Goal: Transaction & Acquisition: Purchase product/service

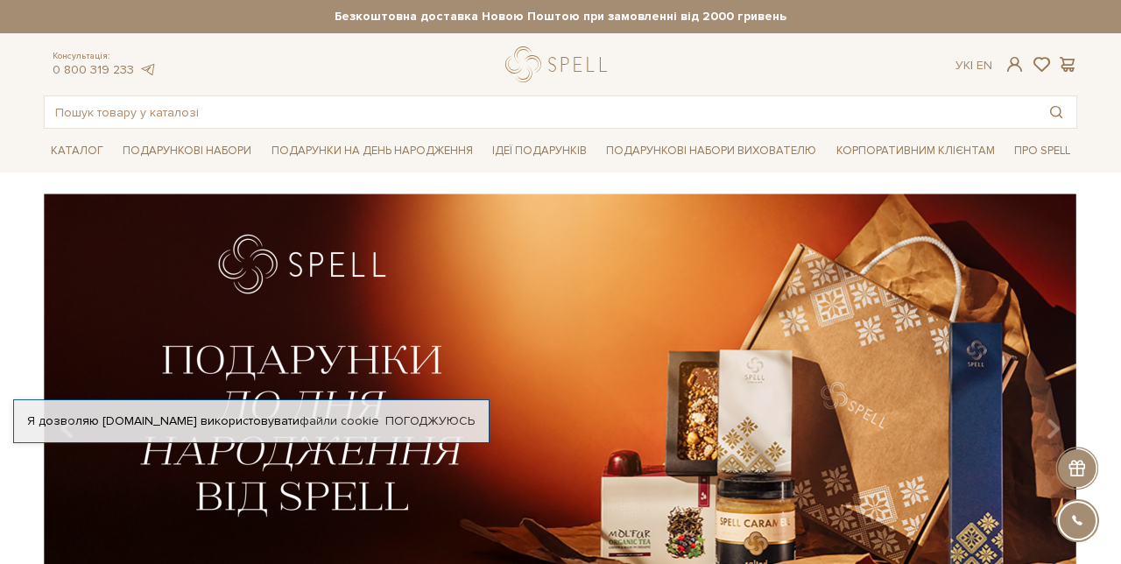
click at [160, 149] on link "Подарункові набори" at bounding box center [187, 150] width 143 height 27
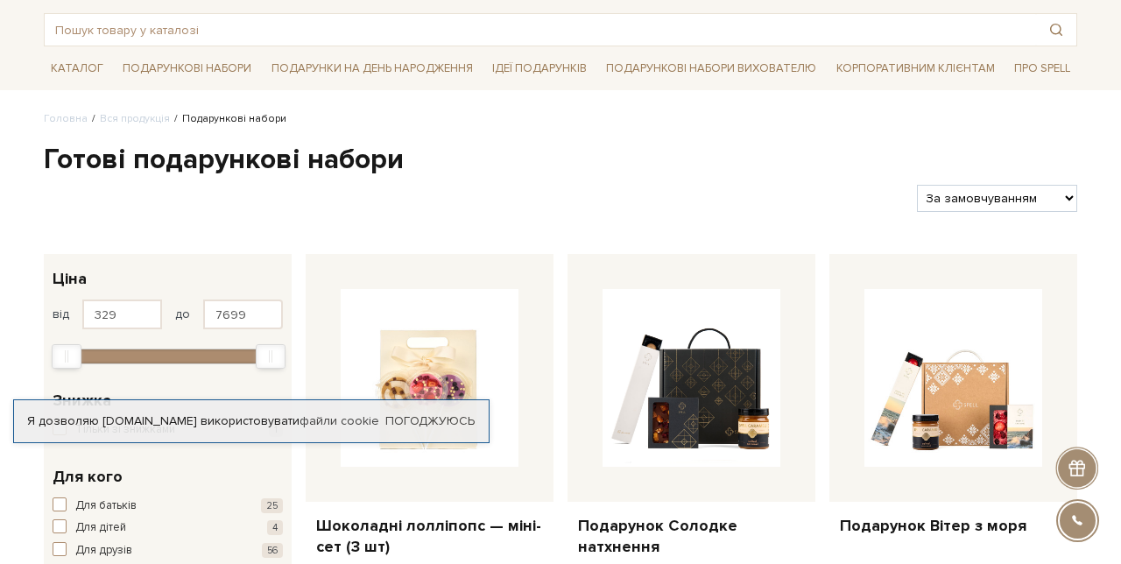
scroll to position [87, 0]
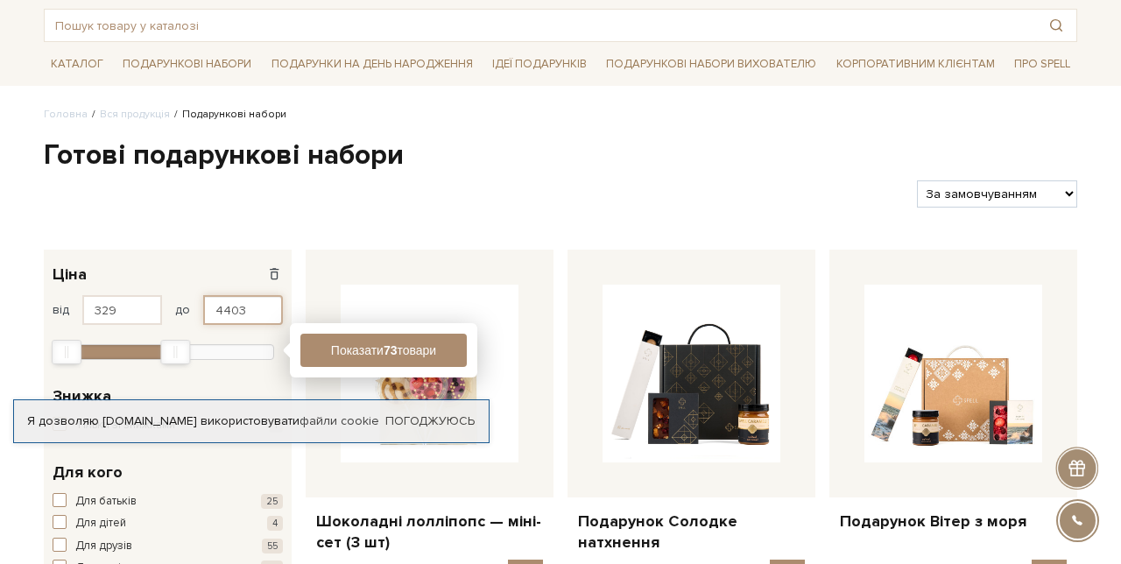
click at [259, 312] on input "4403" at bounding box center [243, 310] width 80 height 30
type input "4"
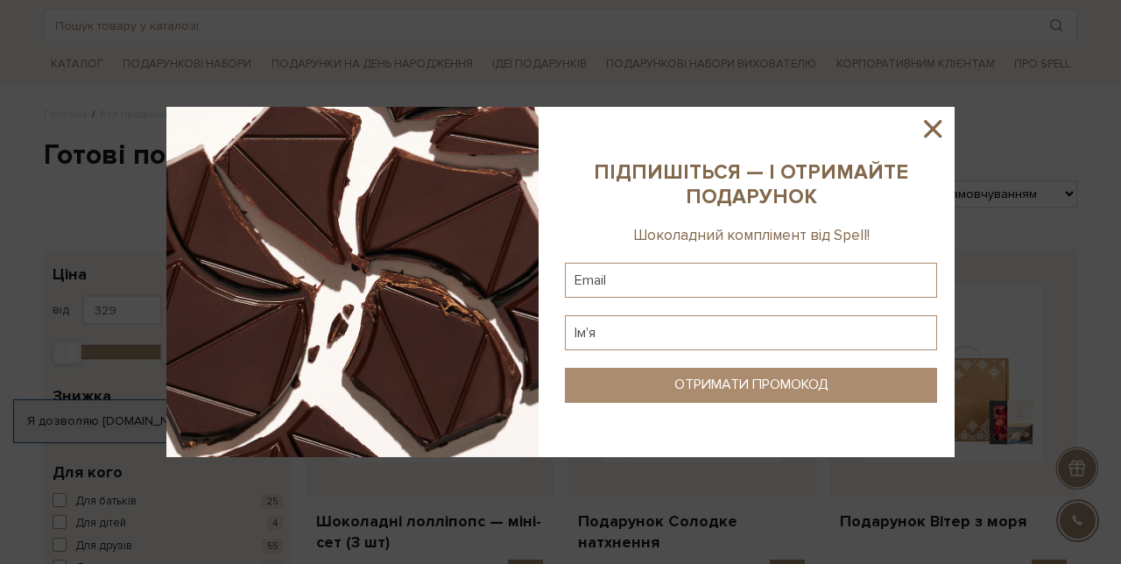
type input "699"
click at [348, 350] on img at bounding box center [352, 282] width 372 height 350
click at [932, 144] on icon at bounding box center [932, 129] width 30 height 30
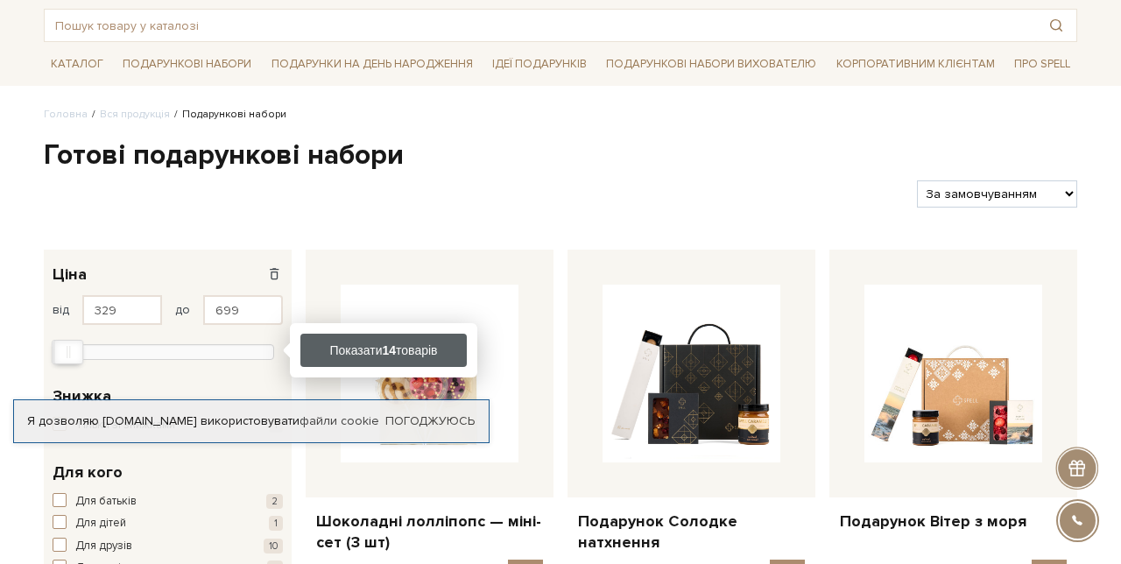
click at [334, 352] on button "Показати 14 товарів" at bounding box center [383, 350] width 166 height 33
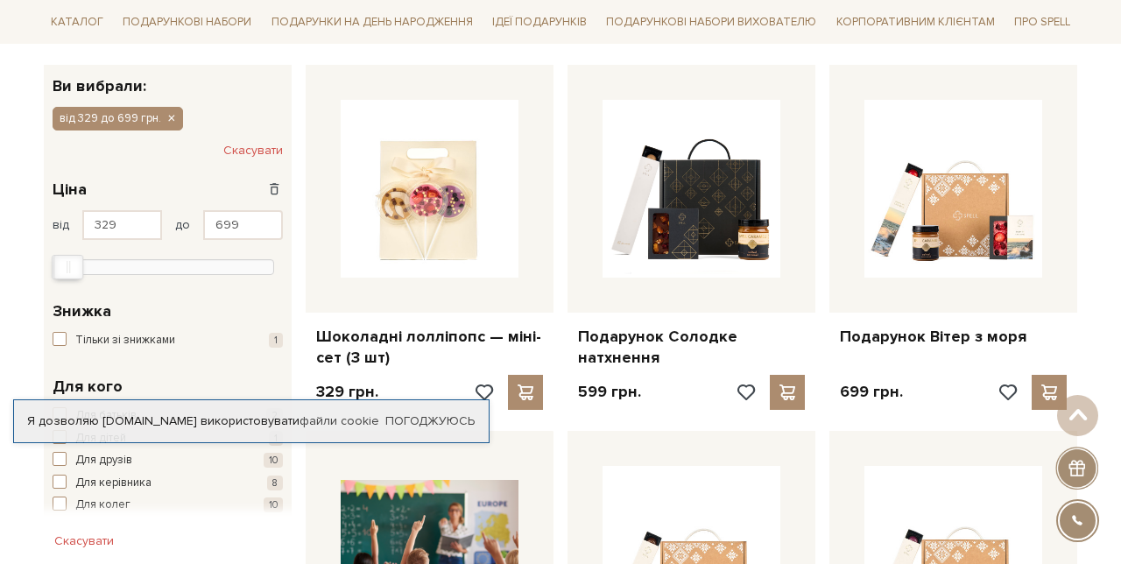
scroll to position [273, 0]
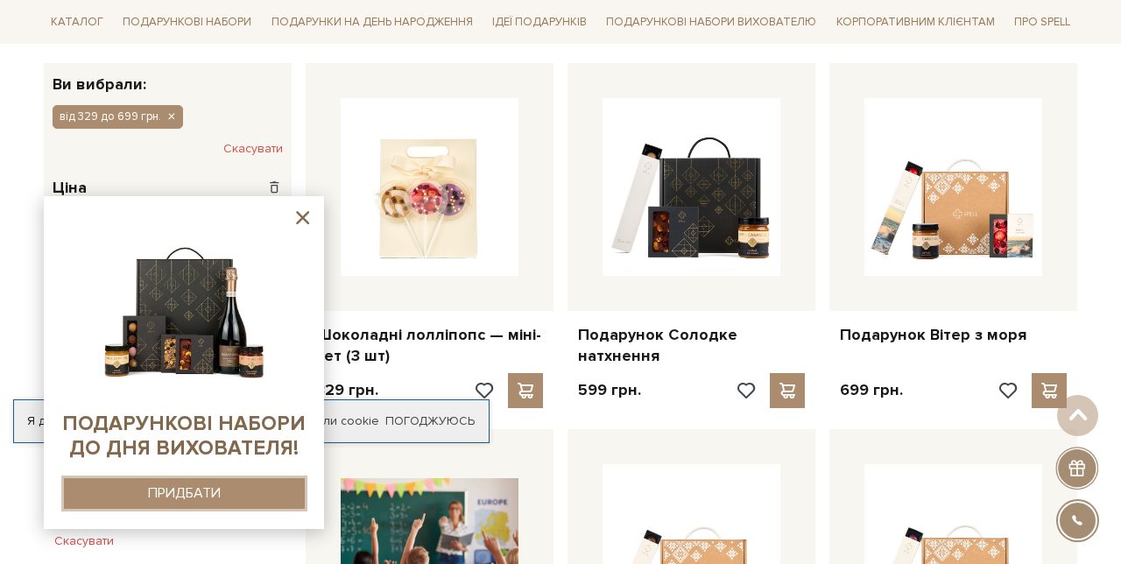
click at [182, 502] on div "ПРИДБАТИ" at bounding box center [184, 493] width 73 height 17
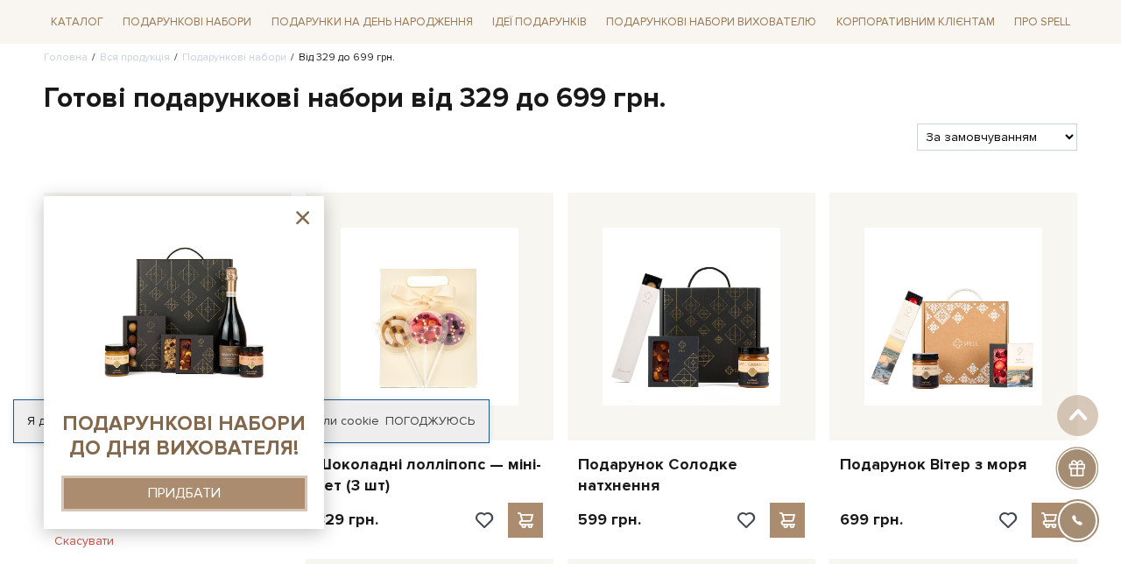
scroll to position [149, 0]
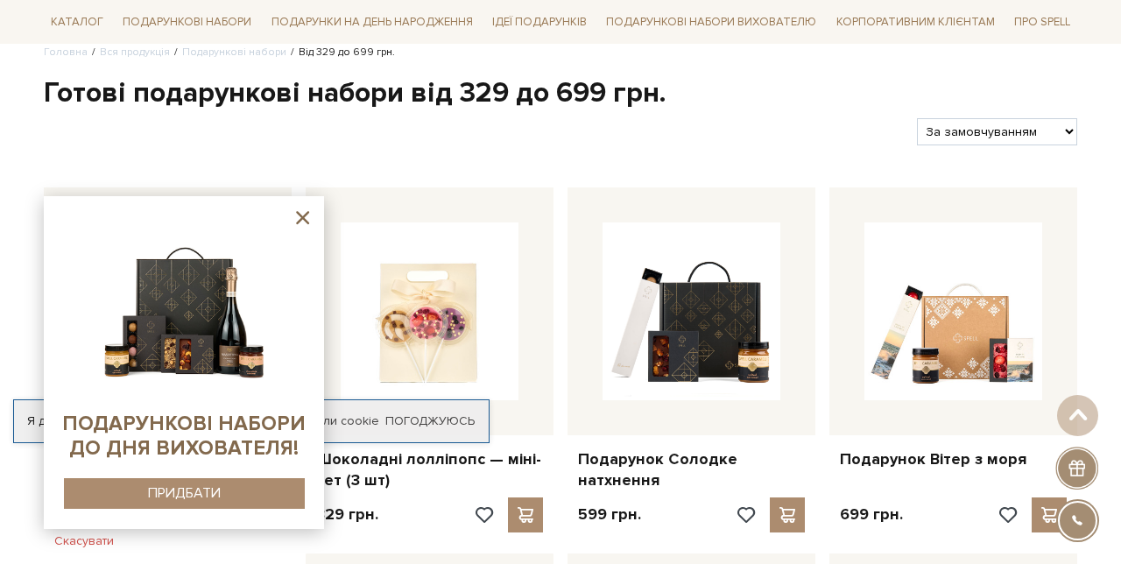
click at [954, 319] on img at bounding box center [953, 311] width 178 height 178
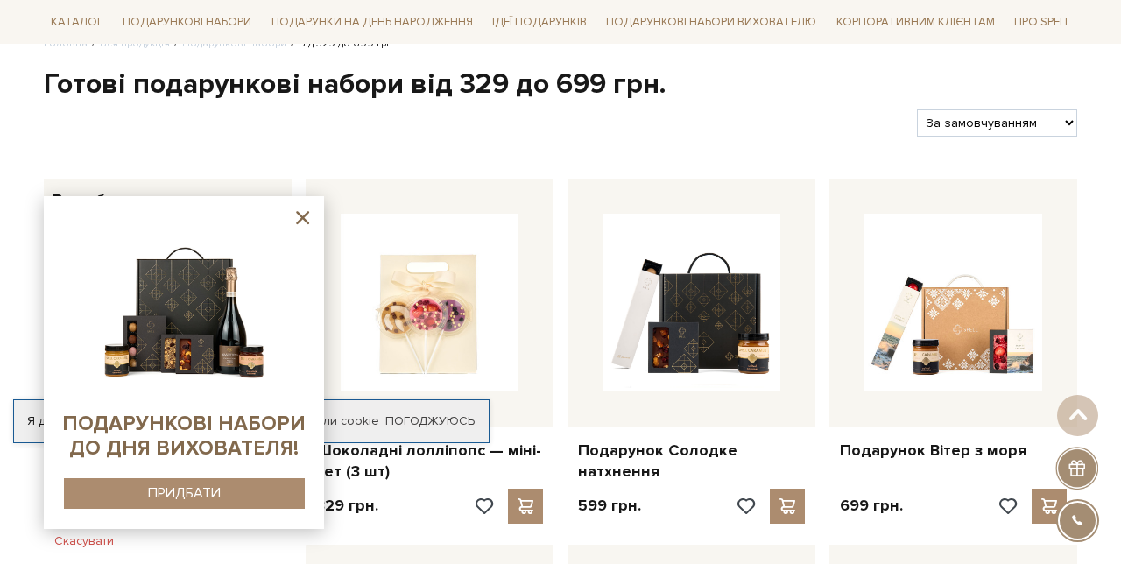
scroll to position [222, 0]
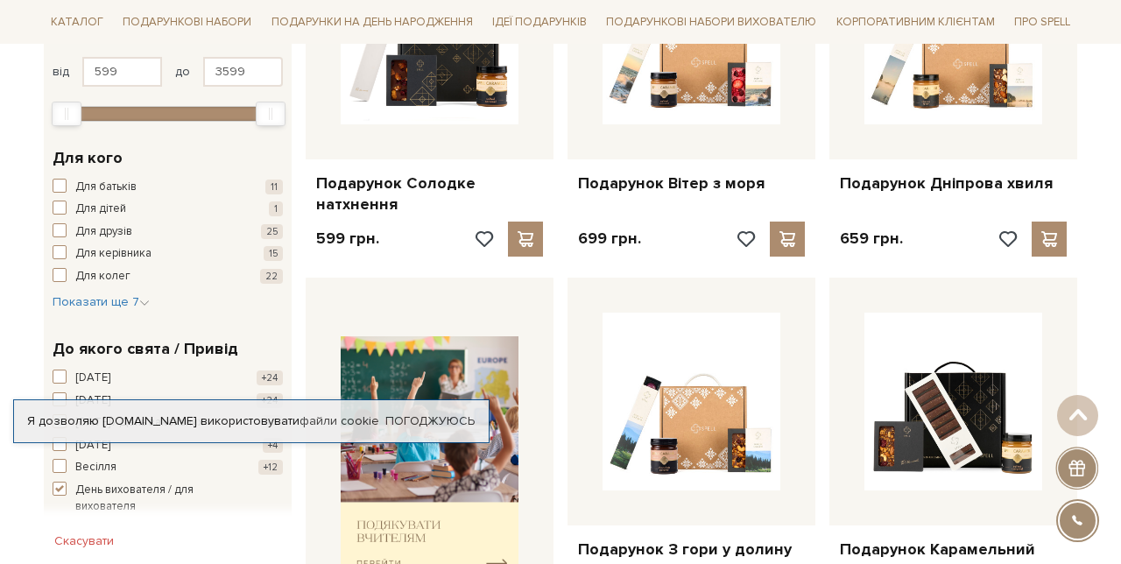
scroll to position [434, 0]
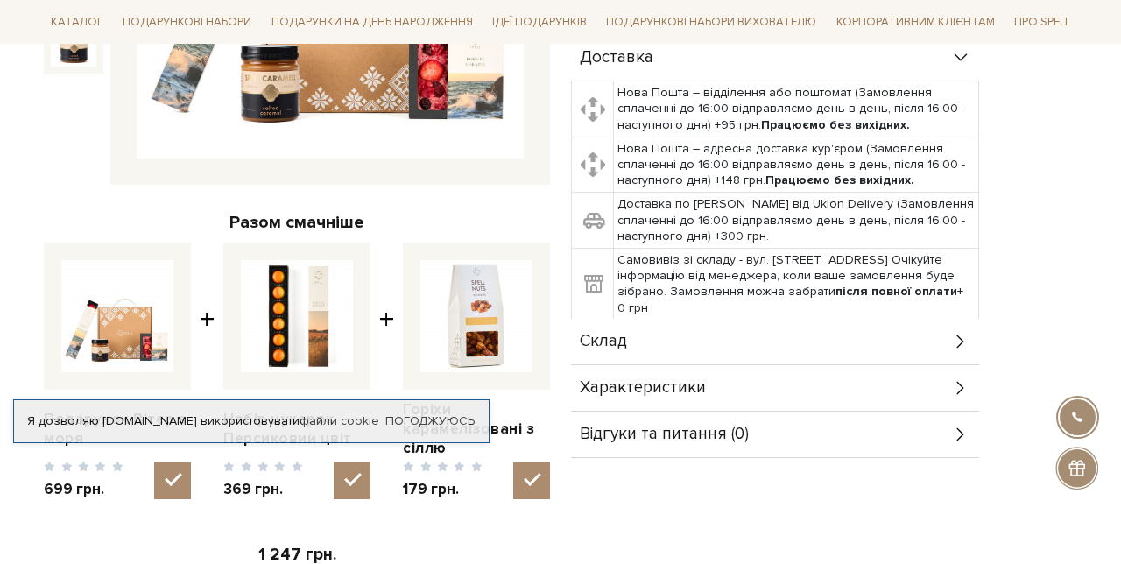
scroll to position [486, 0]
click at [601, 345] on span "Склад" at bounding box center [603, 341] width 47 height 16
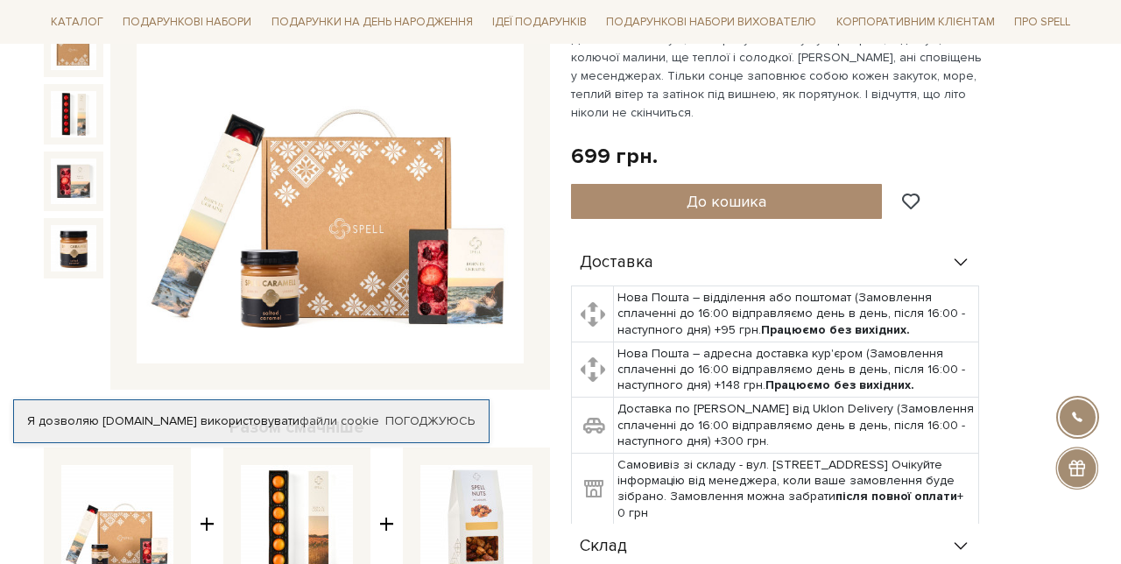
scroll to position [354, 0]
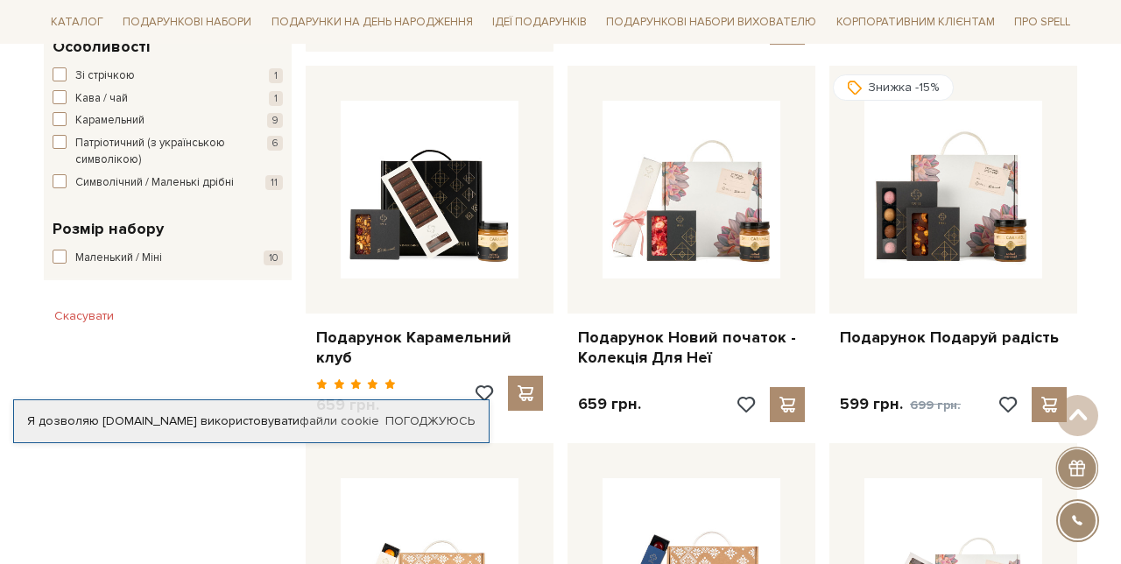
scroll to position [994, 0]
click at [925, 255] on img at bounding box center [953, 189] width 178 height 178
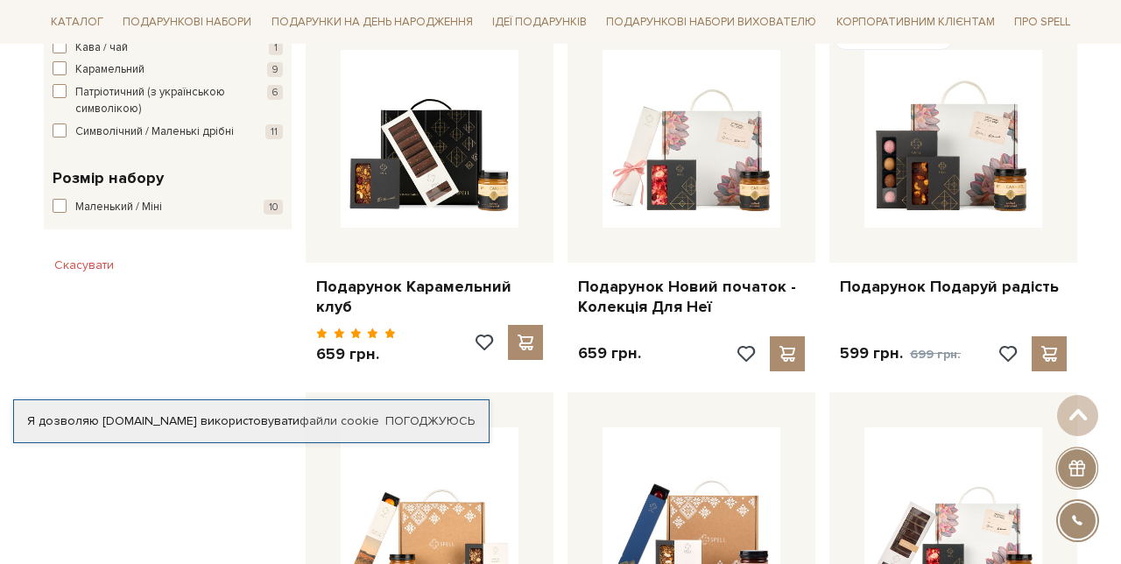
scroll to position [1068, 0]
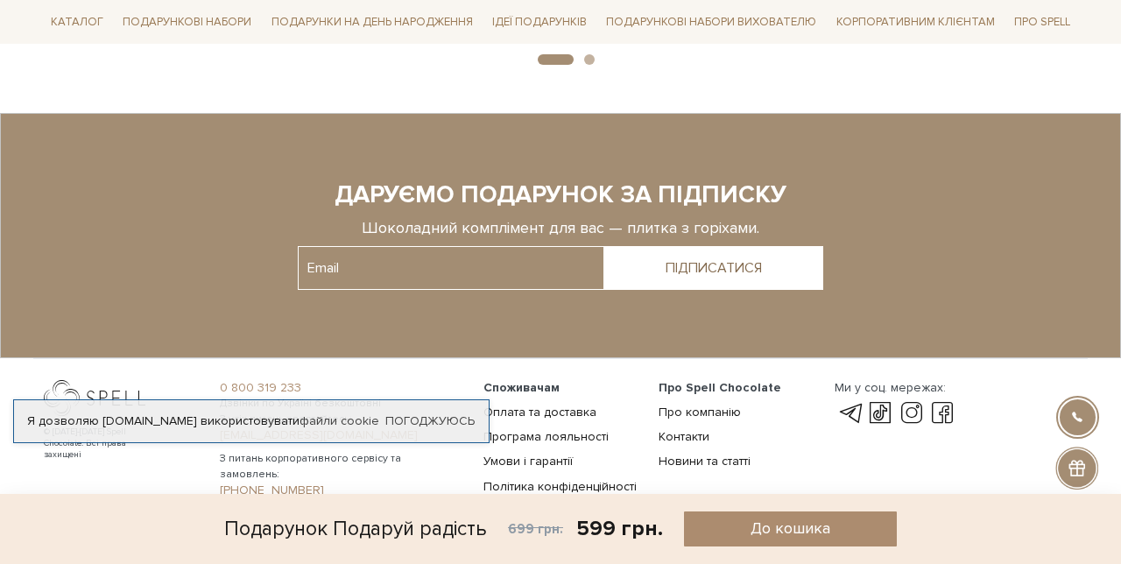
scroll to position [2406, 0]
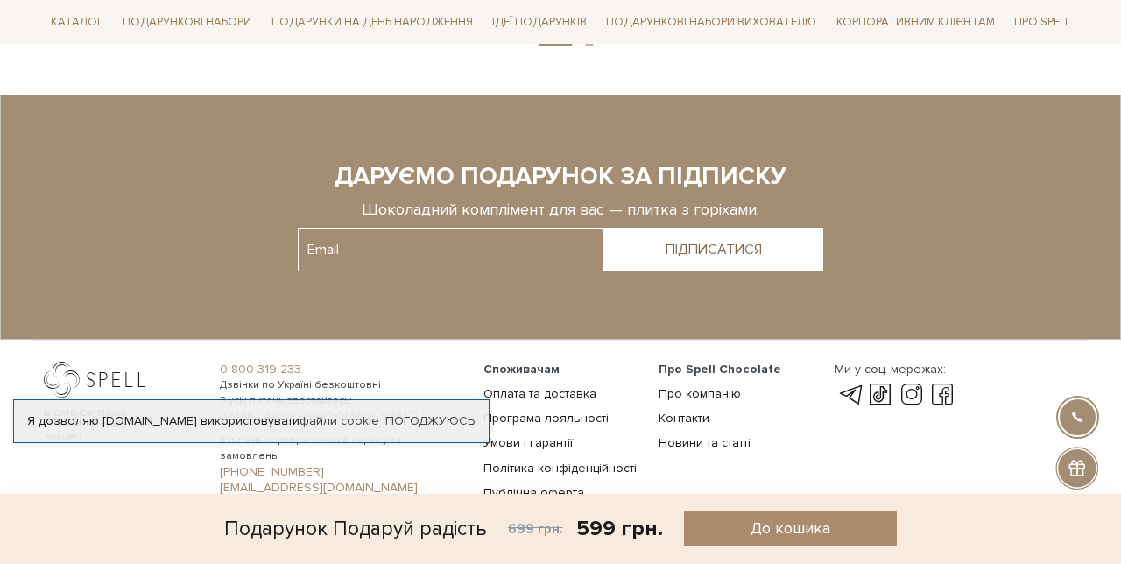
click at [509, 390] on link "Оплата та доставка" at bounding box center [539, 393] width 113 height 15
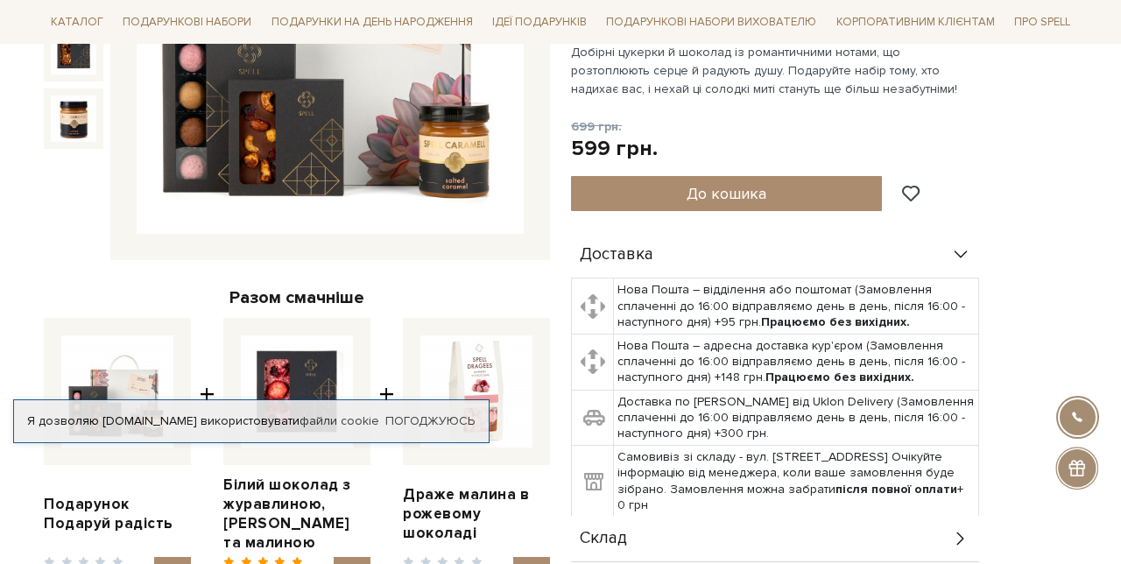
scroll to position [407, 0]
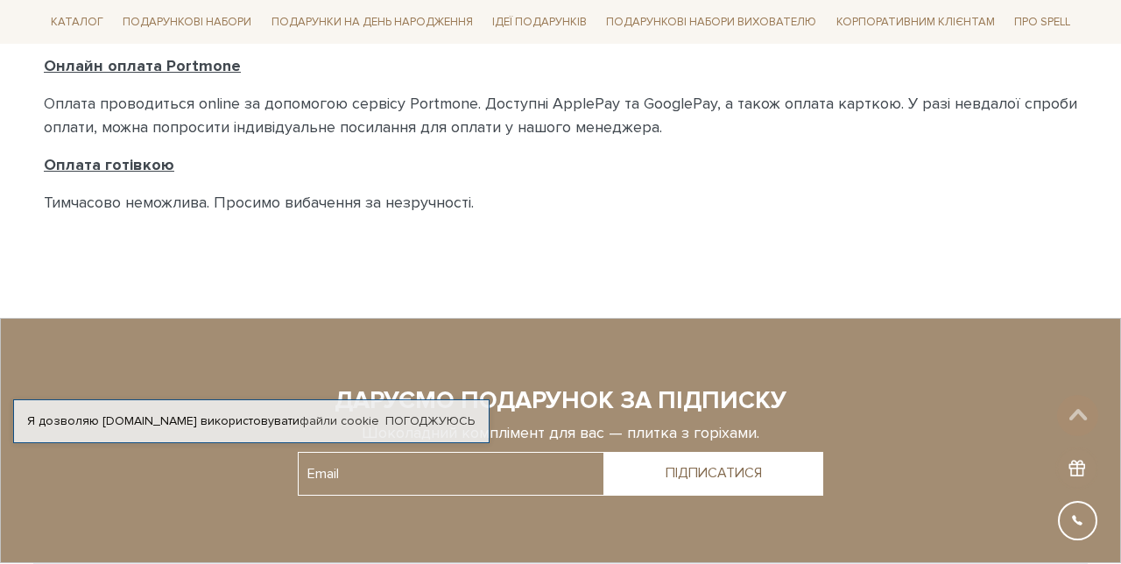
scroll to position [1130, 0]
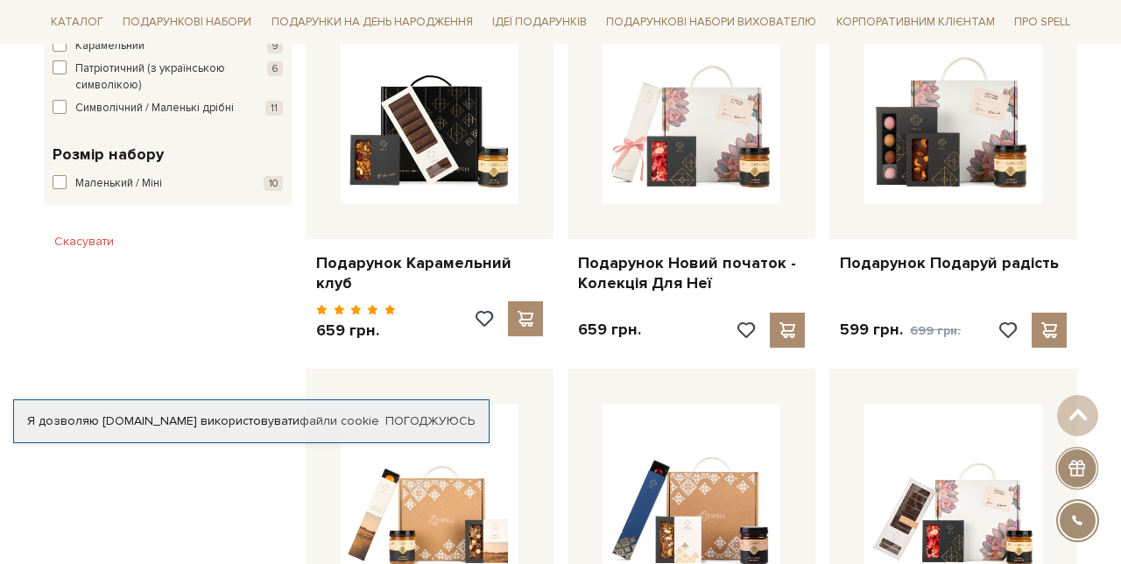
click at [695, 161] on img at bounding box center [691, 115] width 178 height 178
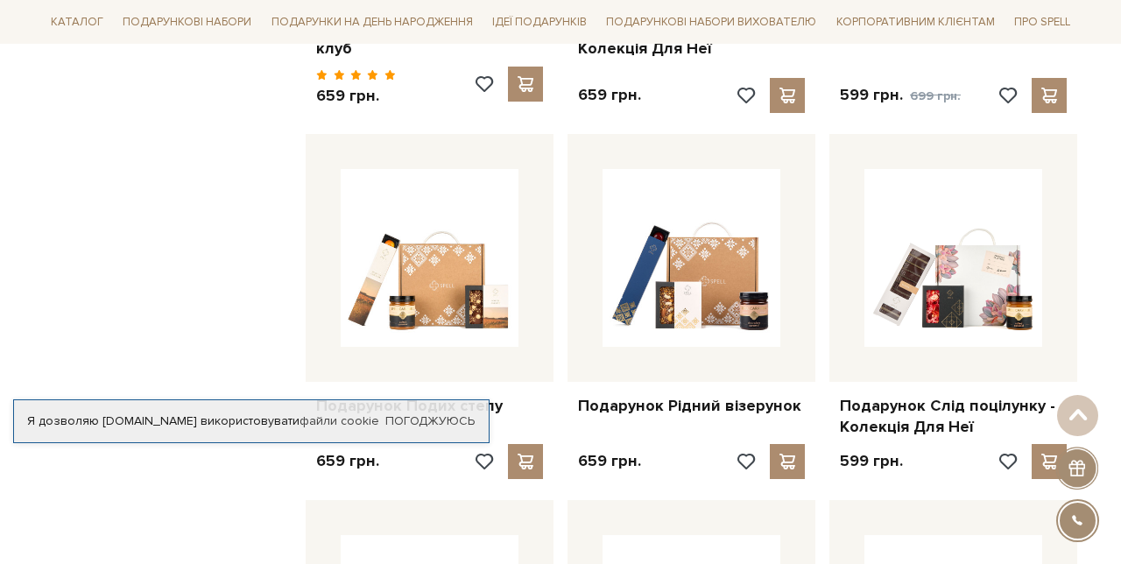
scroll to position [1303, 0]
click at [973, 312] on img at bounding box center [953, 257] width 178 height 178
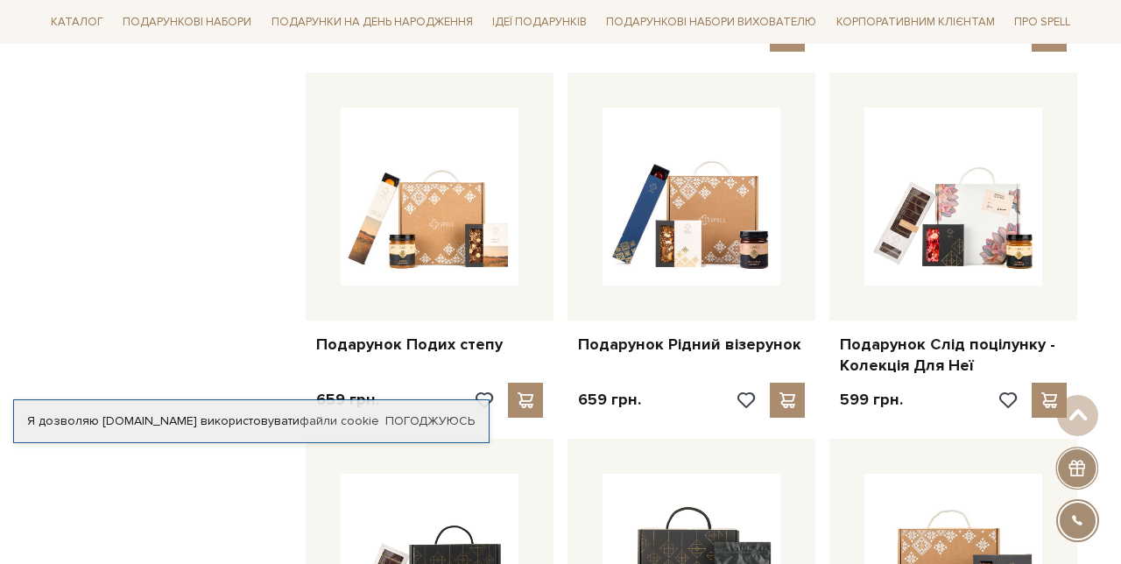
scroll to position [1377, 0]
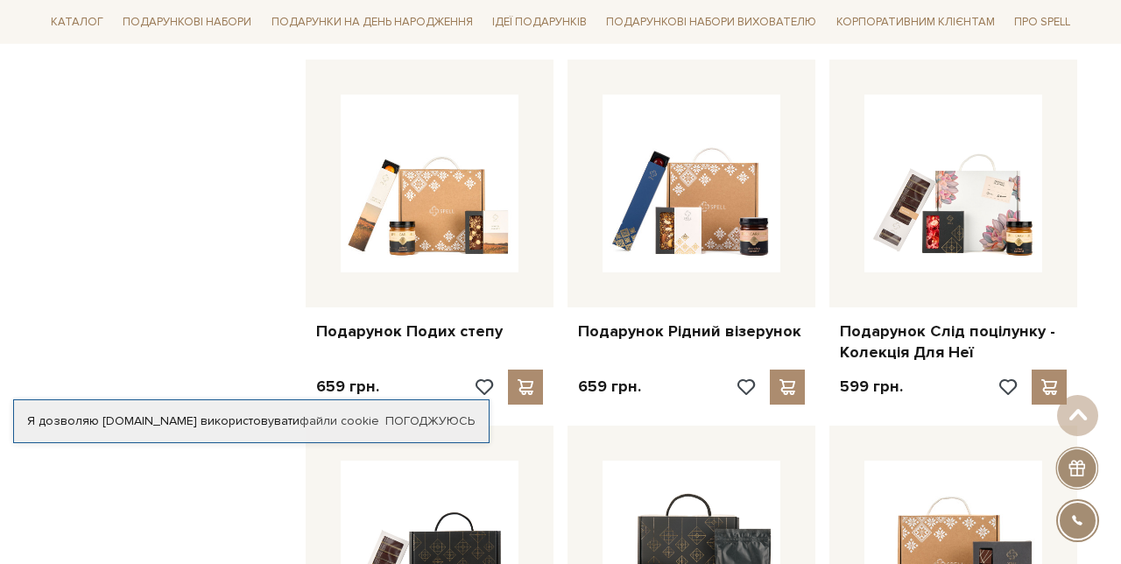
click at [680, 256] on img at bounding box center [691, 184] width 178 height 178
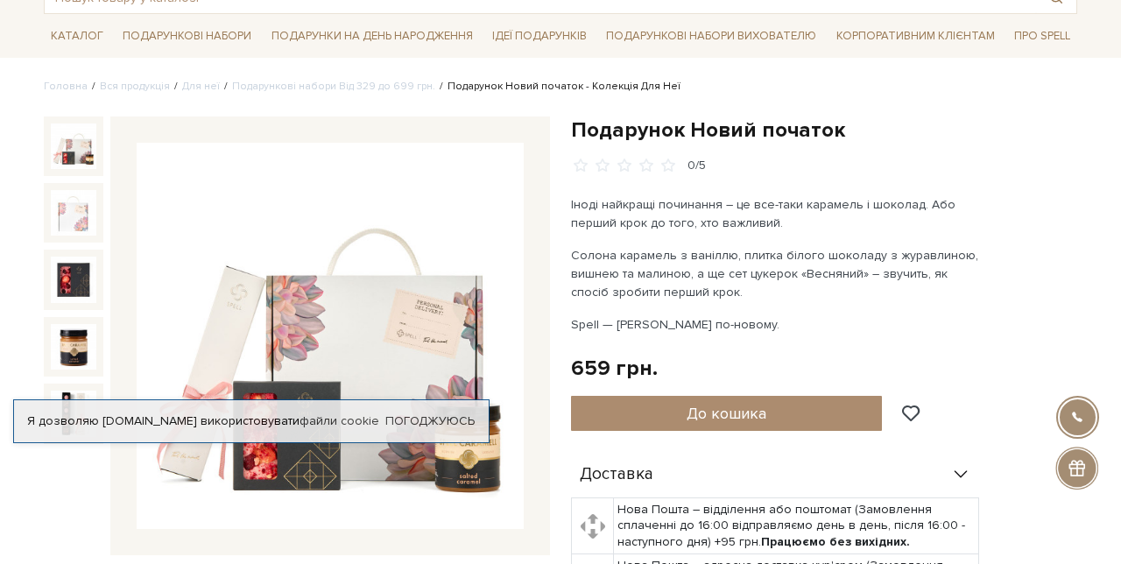
scroll to position [116, 0]
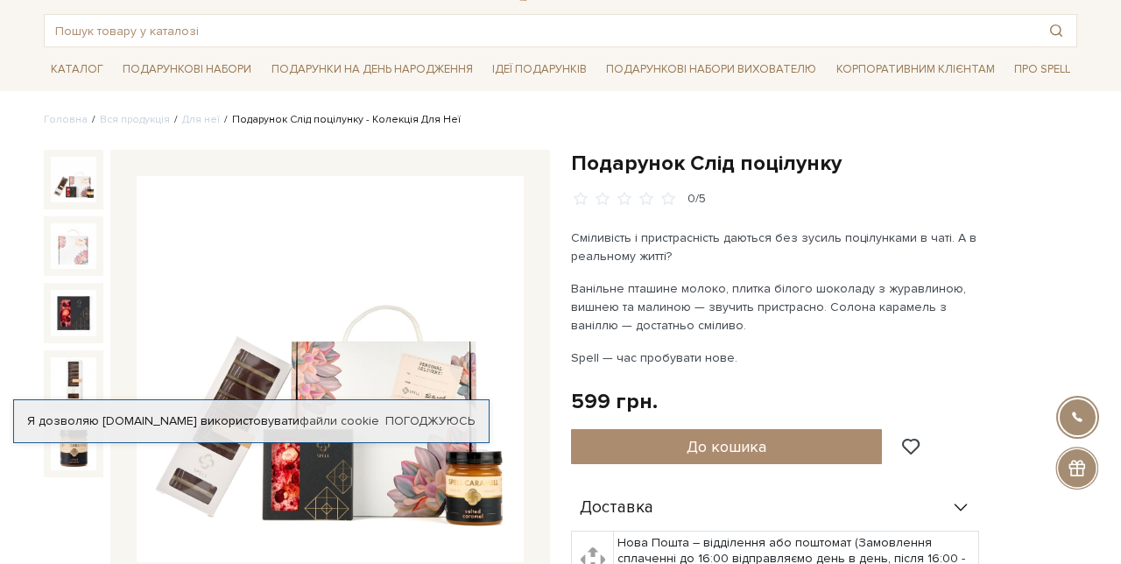
scroll to position [82, 0]
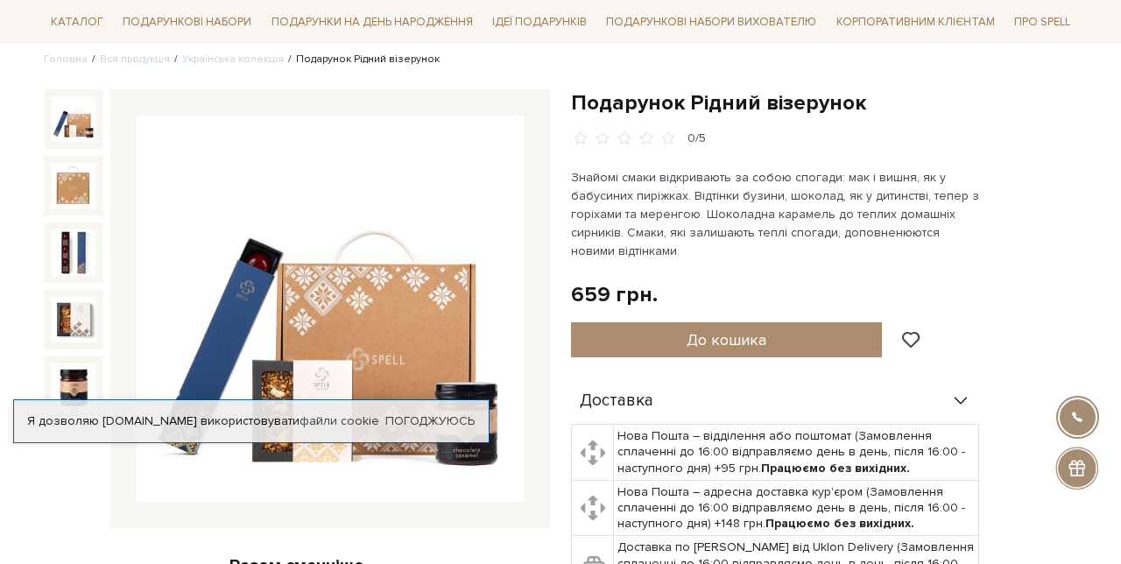
scroll to position [215, 0]
